Goal: Check status: Check status

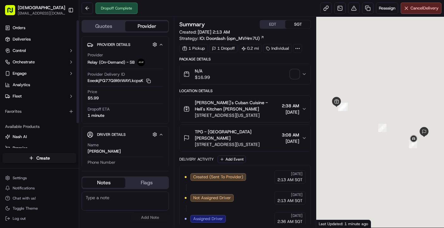
click at [82, 222] on div "No results found Add Note" at bounding box center [125, 206] width 87 height 35
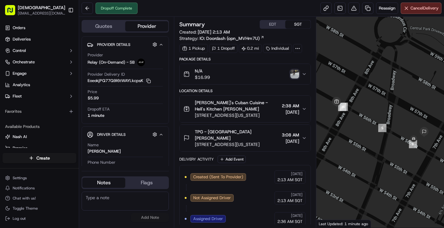
click at [296, 72] on img "button" at bounding box center [295, 74] width 9 height 9
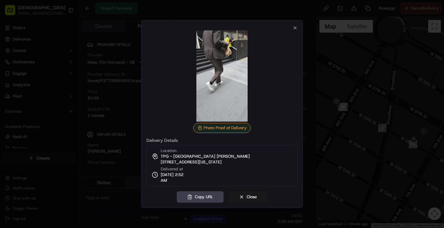
click at [283, 196] on div "Copy URL Close" at bounding box center [222, 196] width 151 height 11
click at [188, 194] on button "Copy URL" at bounding box center [200, 196] width 47 height 11
click at [293, 27] on icon "button" at bounding box center [295, 27] width 5 height 5
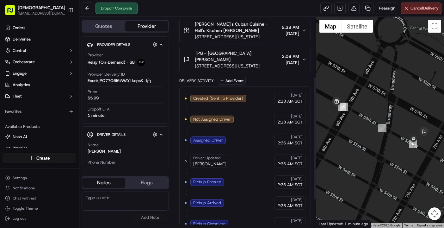
scroll to position [149, 0]
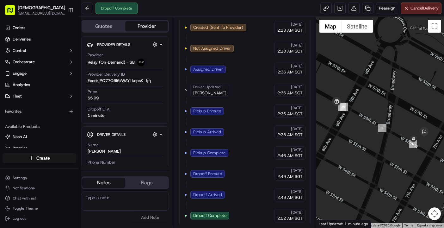
click at [181, 200] on div "Created (Sent To Provider) Relay (On-Demand) - SB 09/17/2025 2:13 AM SGT Not As…" at bounding box center [245, 122] width 132 height 212
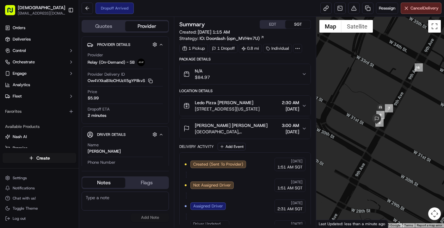
drag, startPoint x: 354, startPoint y: 125, endPoint x: 398, endPoint y: 134, distance: 45.2
click at [398, 134] on div at bounding box center [381, 122] width 128 height 211
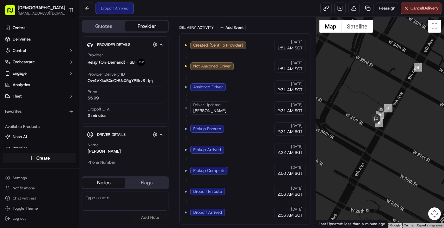
click at [127, 225] on div "Quotes Provider Provider Details Hidden ( 3 ) Provider Relay (On-Demand) - SB P…" at bounding box center [126, 122] width 95 height 211
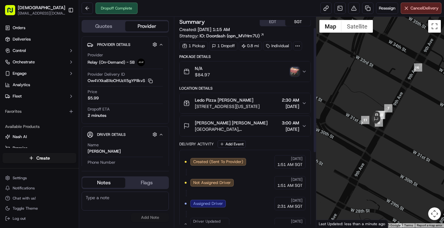
scroll to position [0, 0]
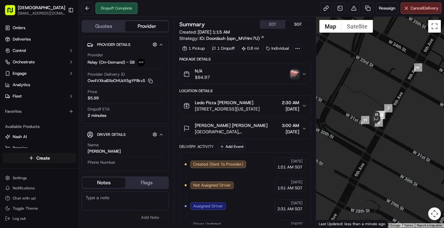
click at [298, 78] on img "button" at bounding box center [295, 74] width 9 height 9
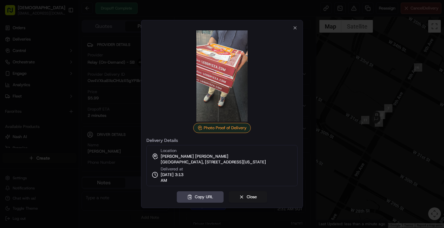
click at [182, 57] on img at bounding box center [222, 75] width 91 height 91
